Goal: Submit feedback/report problem

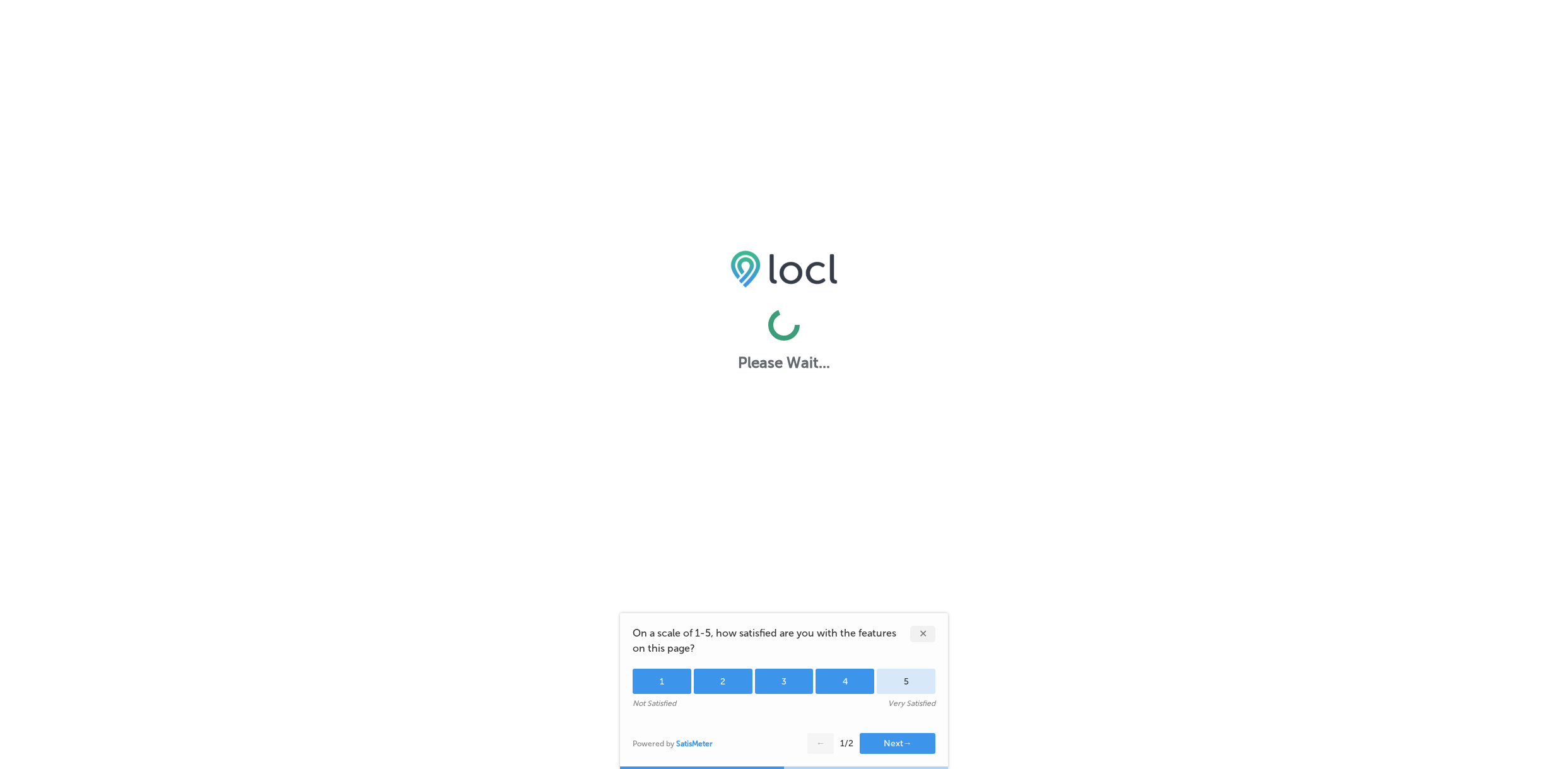
click at [840, 674] on div "4" at bounding box center [845, 681] width 59 height 25
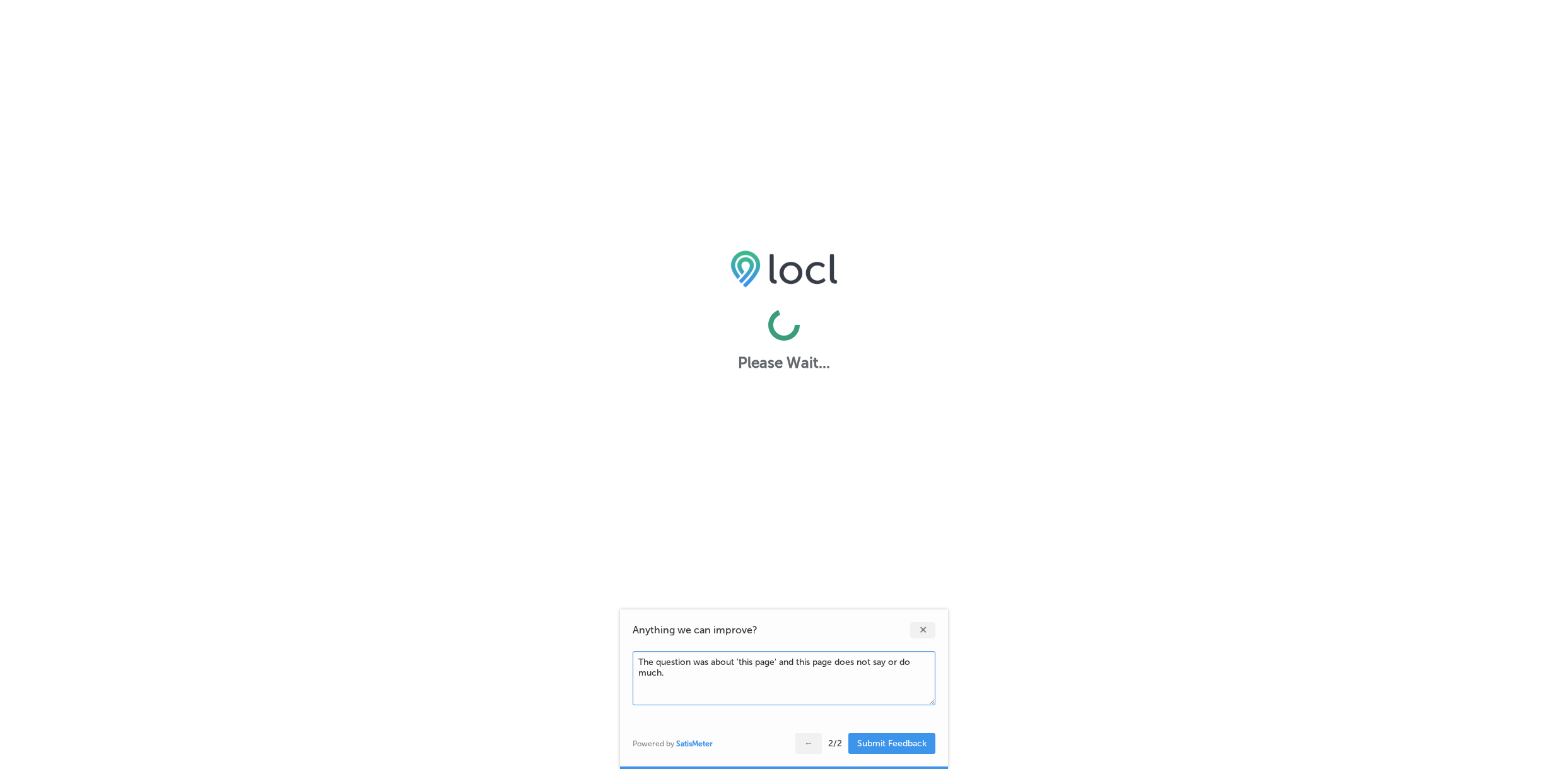
type textarea "The question was about 'this page' and this page does not say or do much."
click at [906, 743] on button "Submit Feedback" at bounding box center [892, 743] width 87 height 21
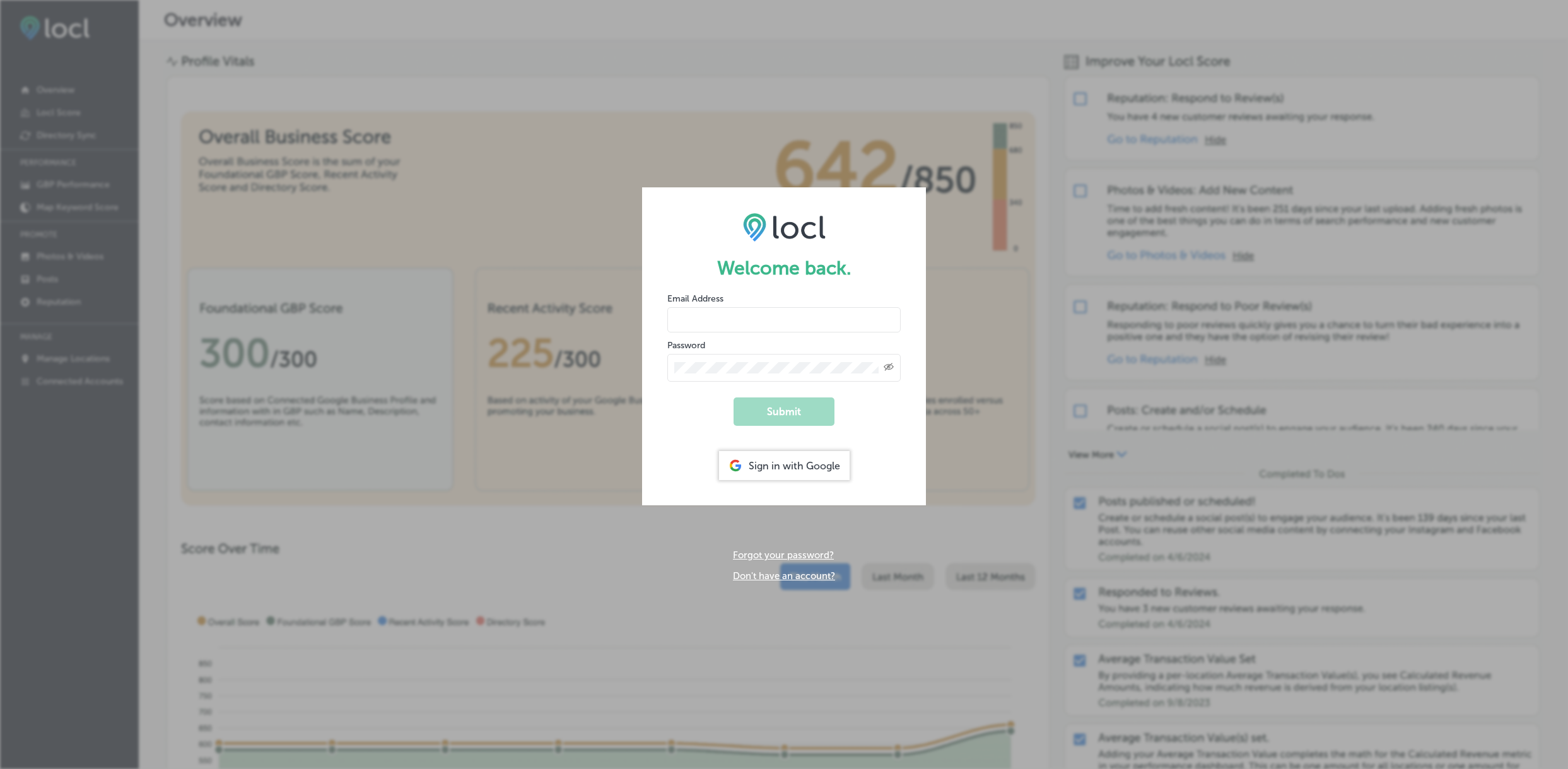
type input "[EMAIL_ADDRESS][DOMAIN_NAME]"
click at [789, 466] on div "Sign in with Google" at bounding box center [784, 465] width 131 height 29
type input "silverlakeresortwa@gmail.com"
click at [812, 461] on div "Sign in with Google" at bounding box center [784, 465] width 131 height 29
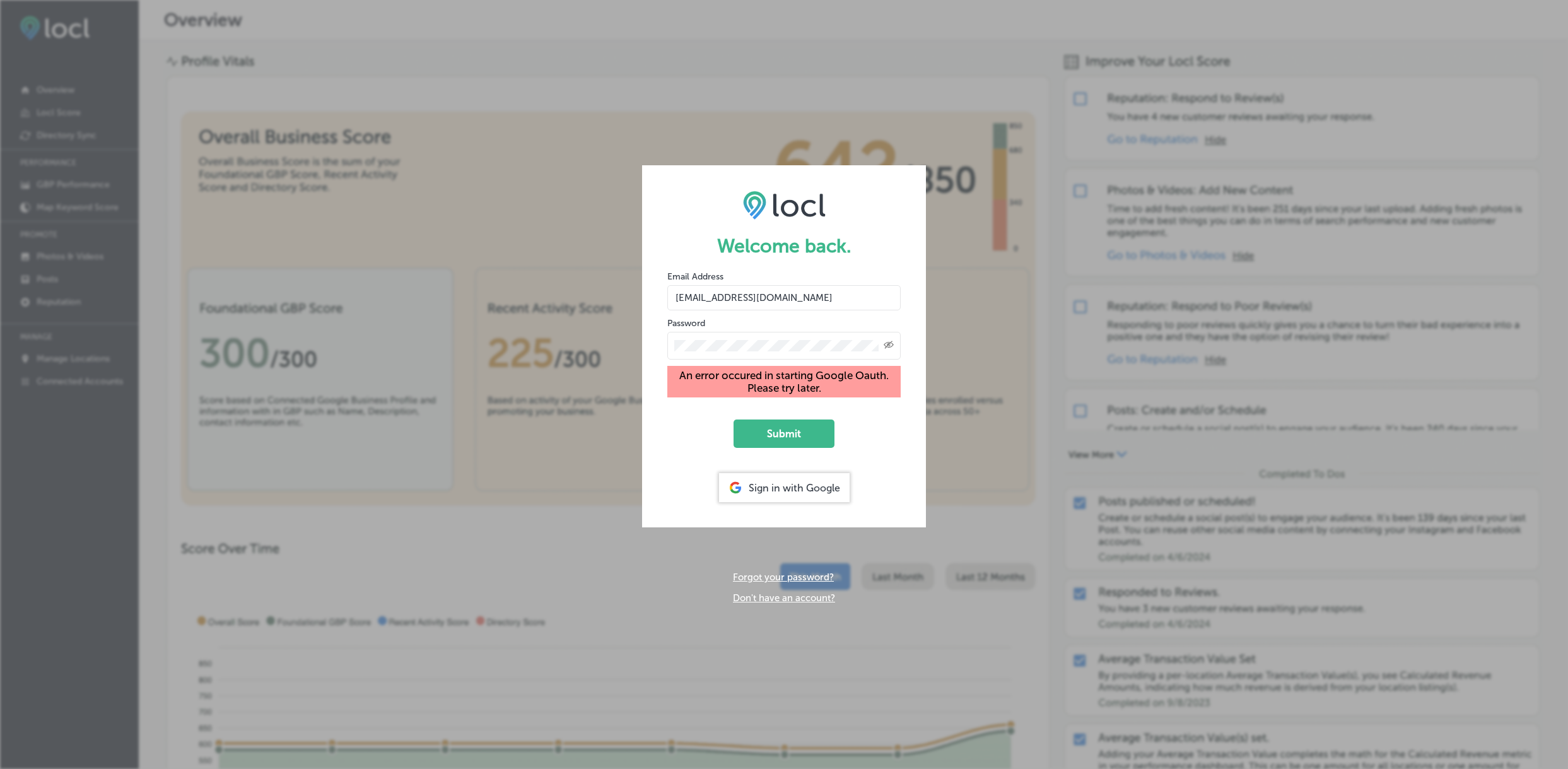
click at [784, 439] on button "Submit" at bounding box center [784, 433] width 101 height 29
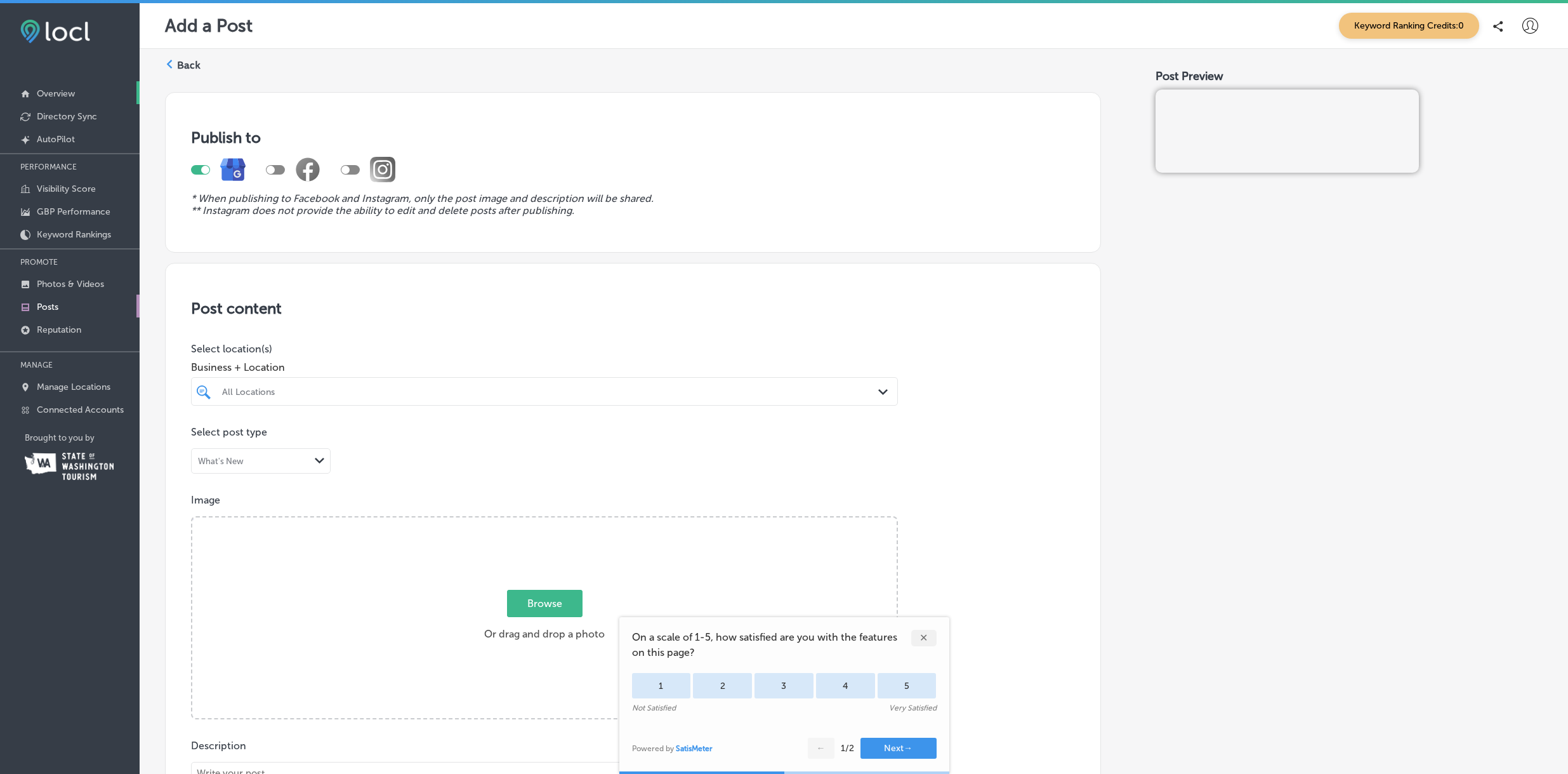
click at [71, 91] on p "Overview" at bounding box center [56, 93] width 38 height 11
